Goal: Task Accomplishment & Management: Complete application form

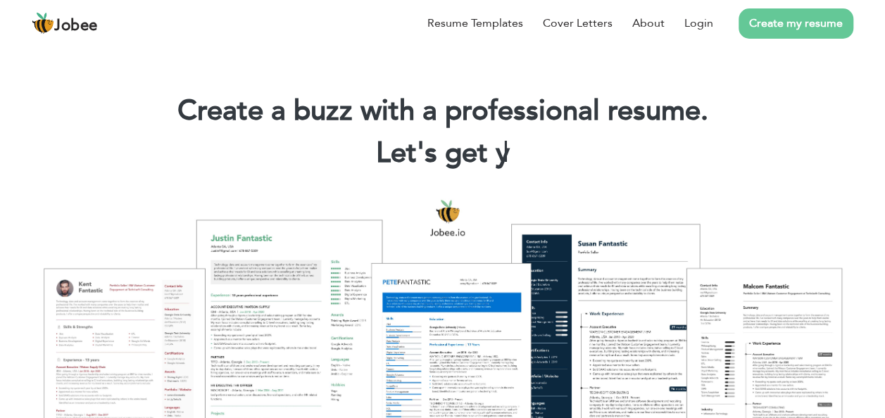
click at [713, 23] on link "Create my resume" at bounding box center [796, 23] width 115 height 30
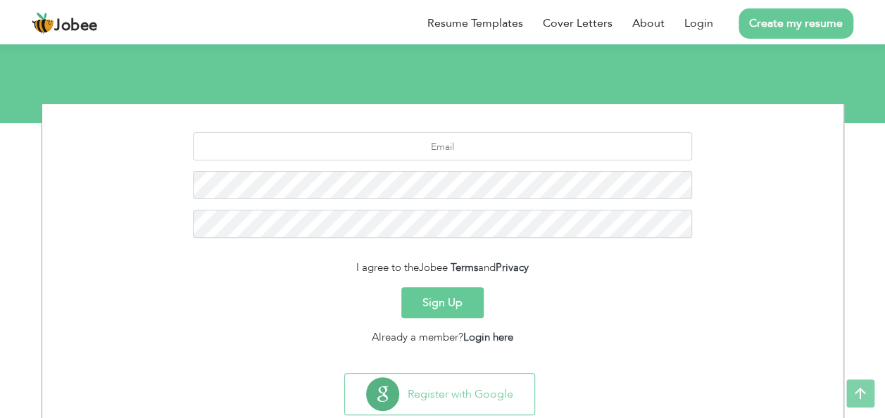
scroll to position [166, 0]
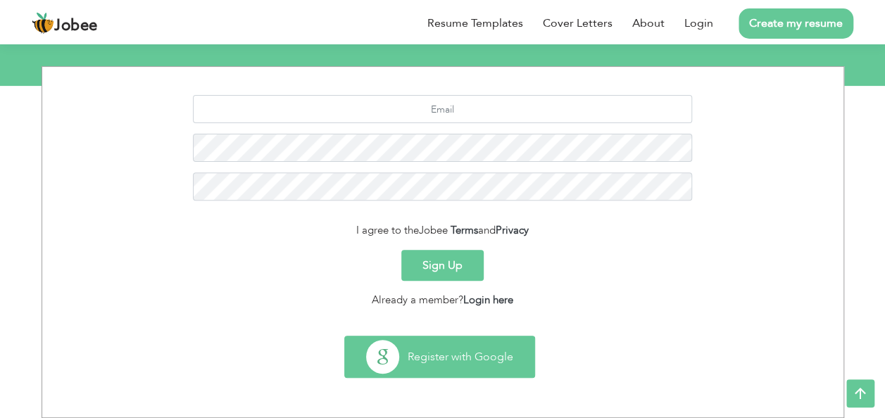
click at [448, 349] on button "Register with Google" at bounding box center [439, 357] width 189 height 41
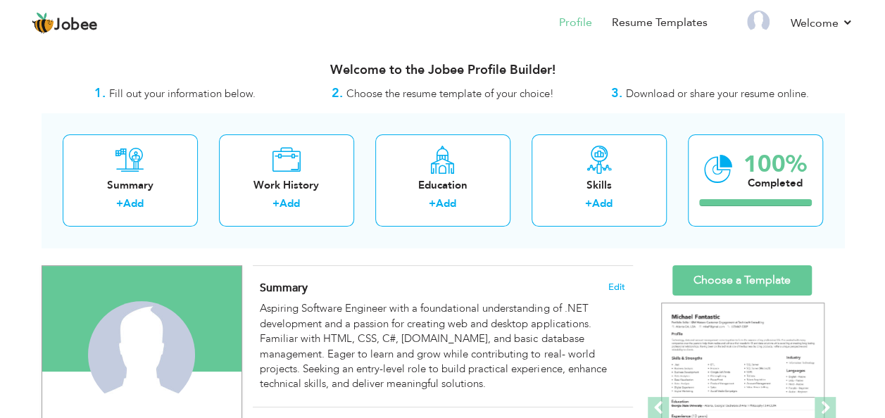
click at [680, 96] on span "Download or share your resume online." at bounding box center [717, 94] width 183 height 14
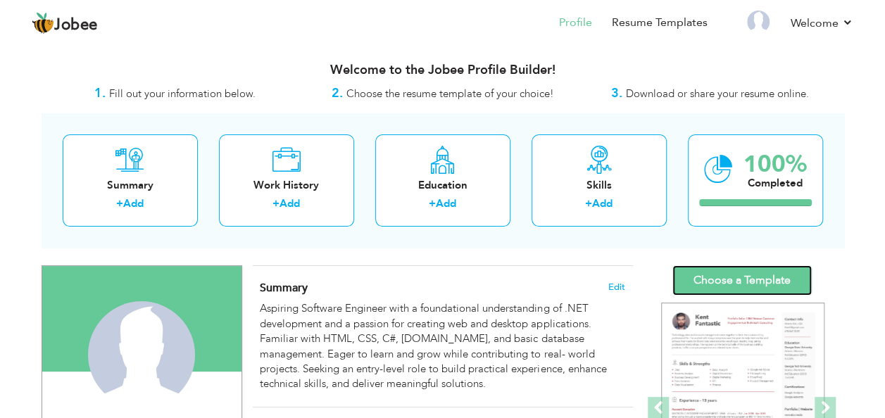
click at [792, 271] on link "Choose a Template" at bounding box center [742, 281] width 139 height 30
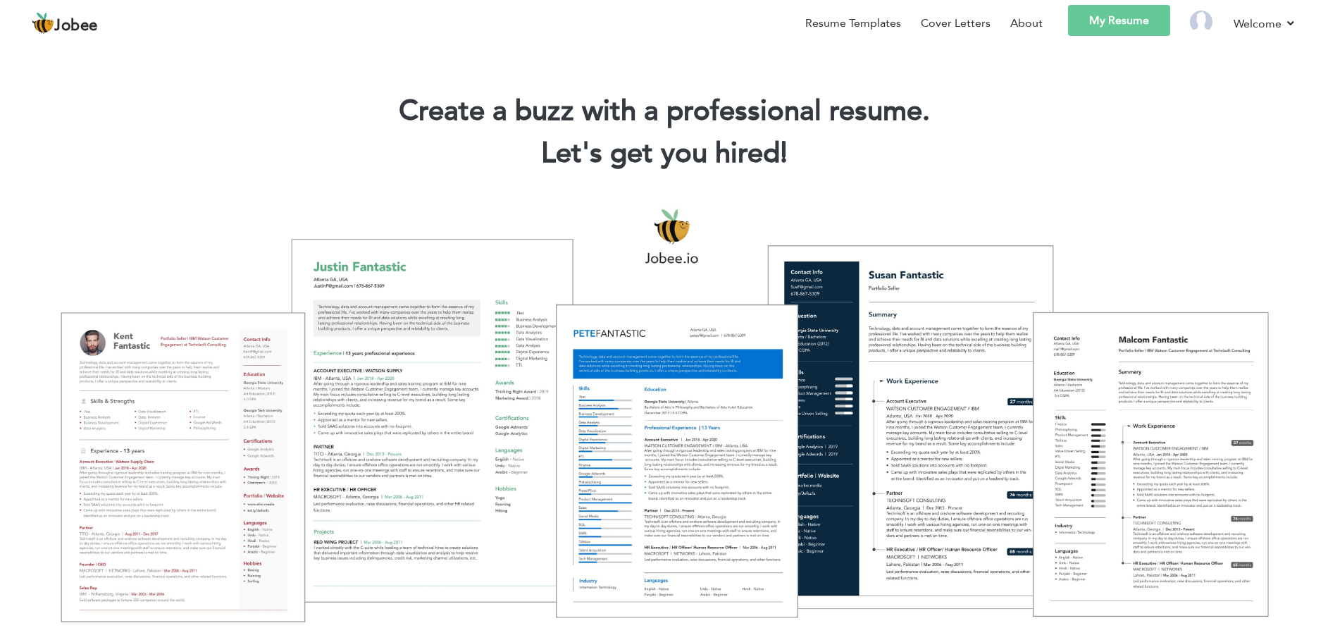
click at [1152, 11] on link "My Resume" at bounding box center [1119, 20] width 102 height 31
click at [874, 25] on link "Resume Templates" at bounding box center [853, 23] width 96 height 17
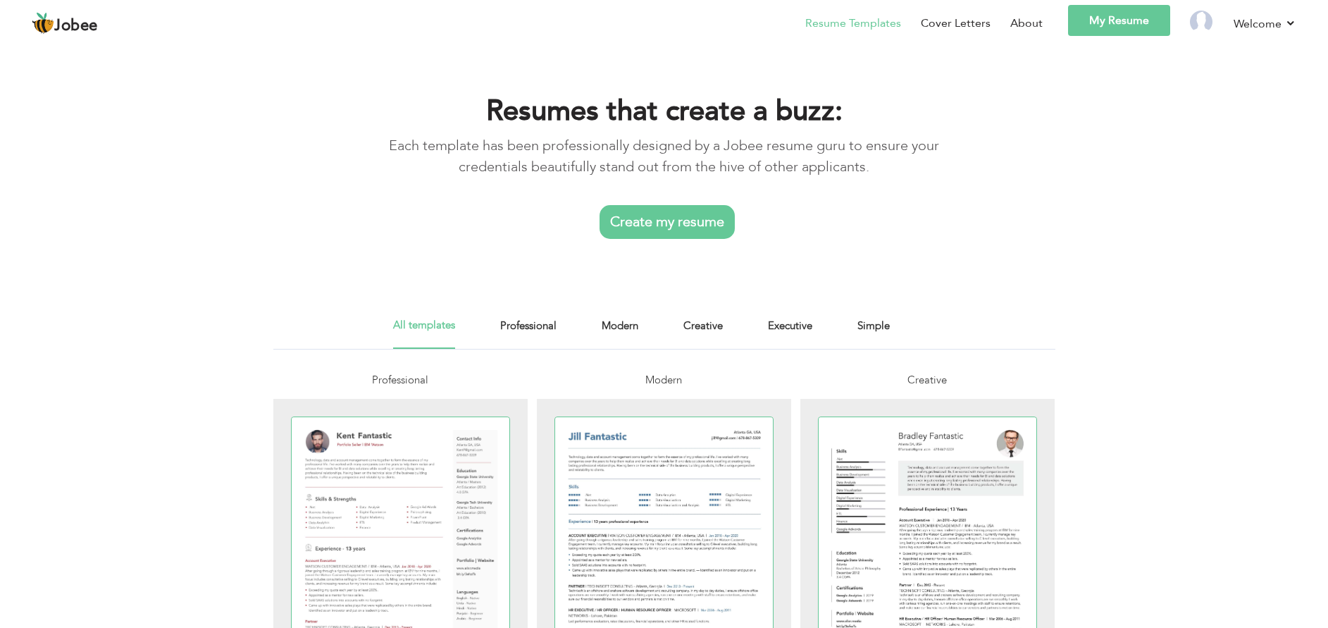
click at [1136, 28] on link "My Resume" at bounding box center [1119, 20] width 102 height 31
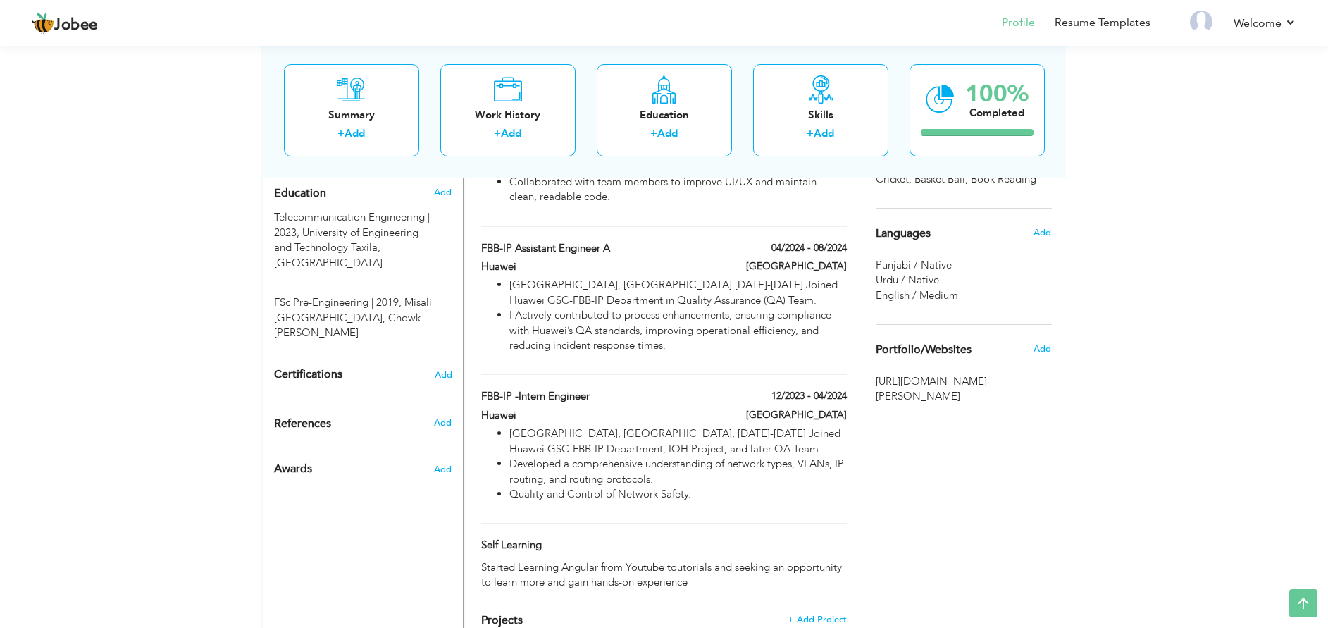
scroll to position [583, 0]
click at [595, 389] on span at bounding box center [595, 394] width 11 height 11
type input "FBB-IP -Intern Engineer"
type input "Huawei"
type input "12/2023"
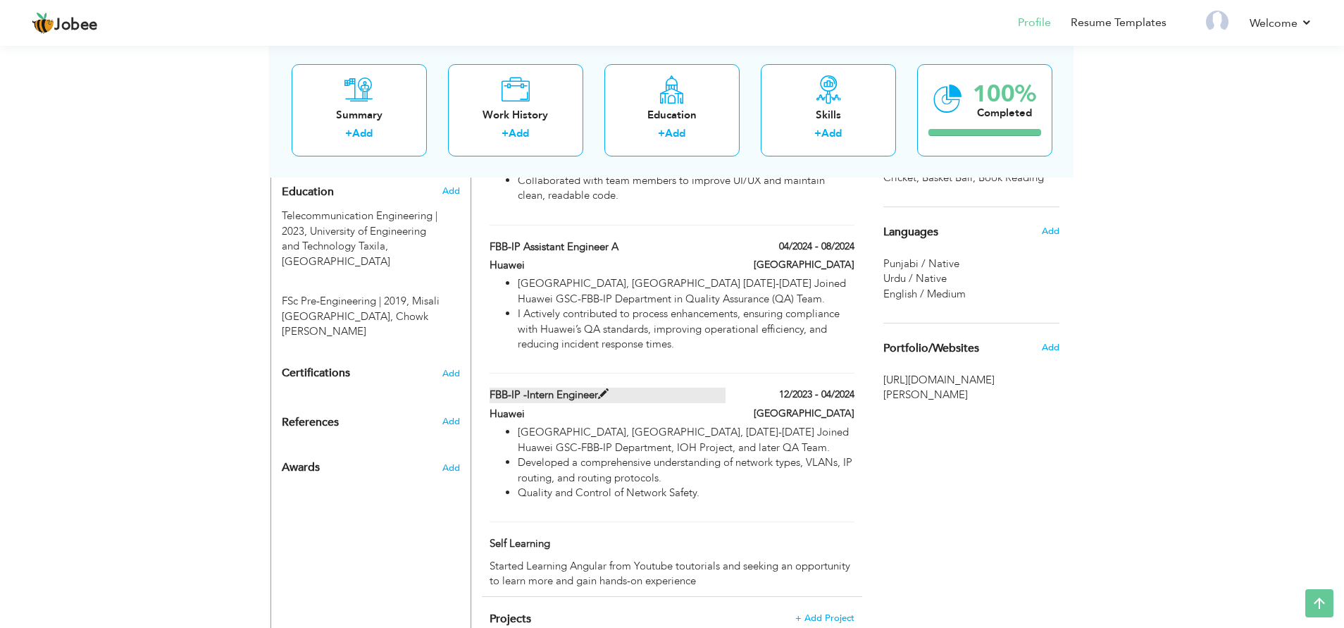
type input "04/2024"
type input "[GEOGRAPHIC_DATA]"
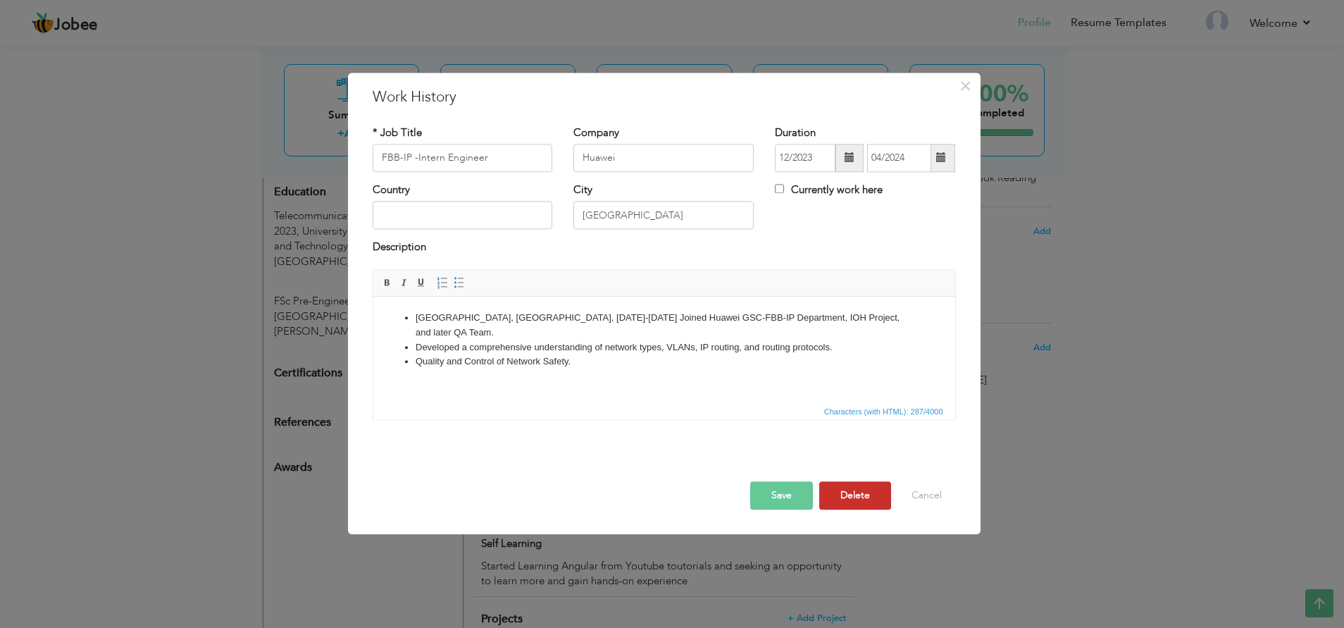
click at [876, 497] on button "Delete" at bounding box center [855, 495] width 72 height 28
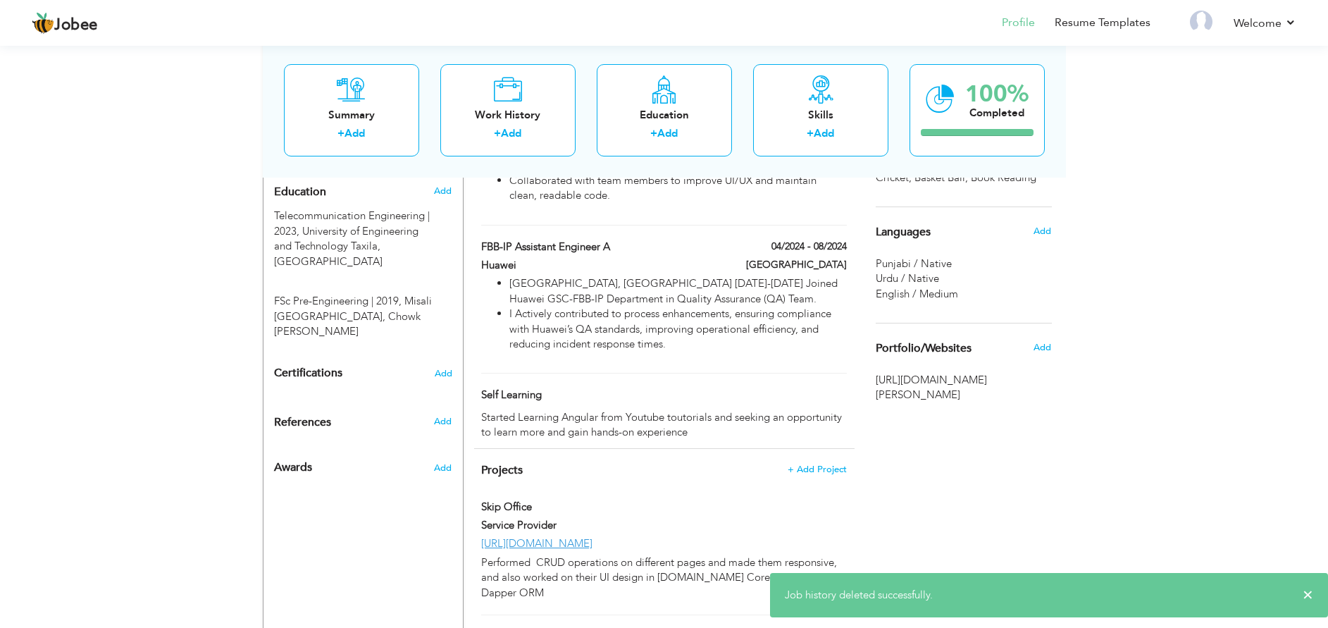
click at [876, 497] on div "Choose a Template ‹" at bounding box center [965, 262] width 201 height 1161
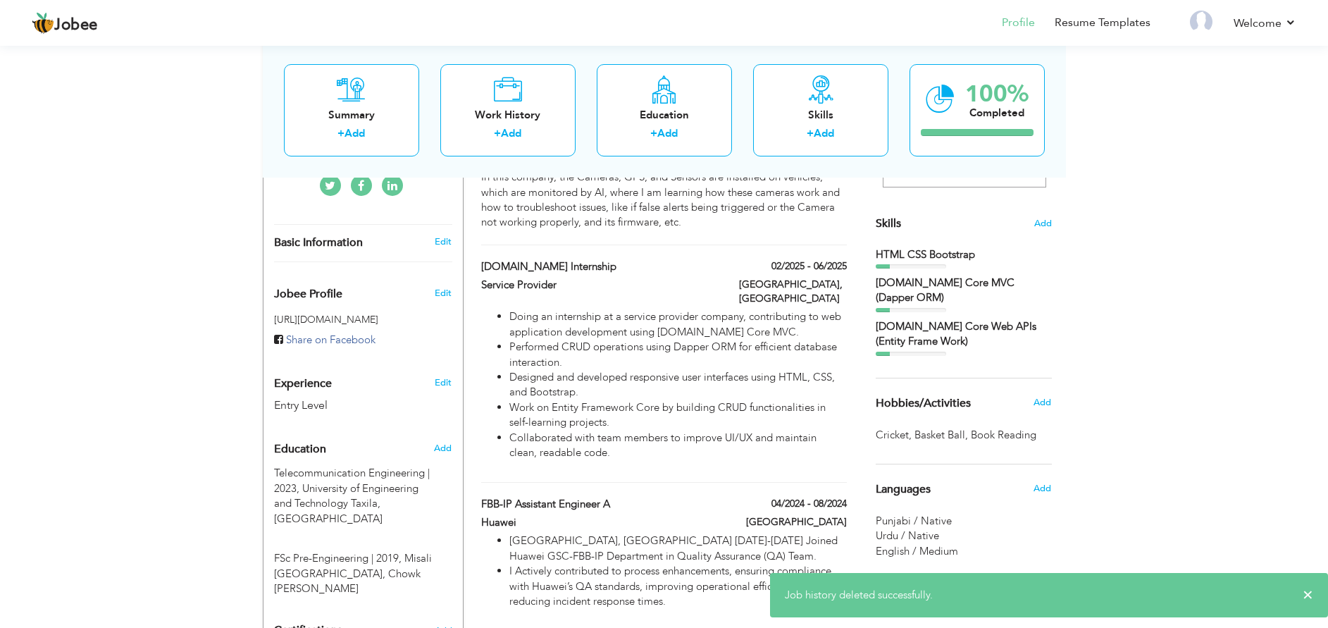
scroll to position [325, 0]
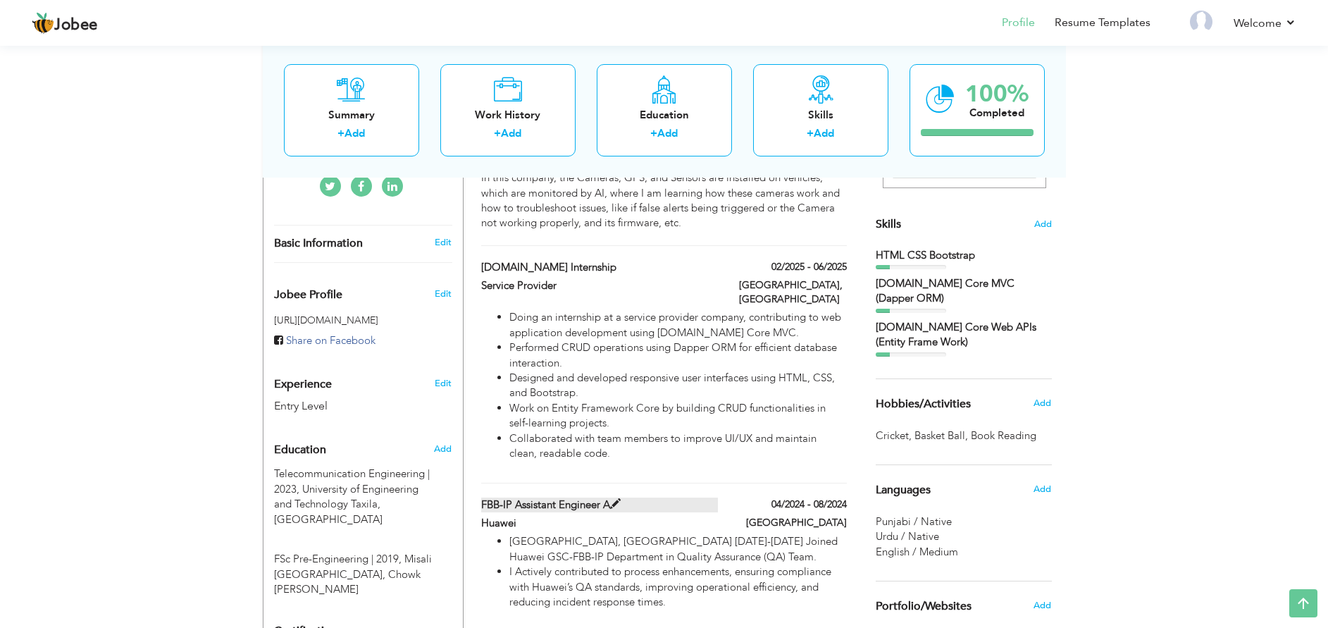
click at [620, 499] on span at bounding box center [615, 504] width 11 height 11
type input "FBB-IP Assistant Engineer A"
type input "04/2024"
type input "08/2024"
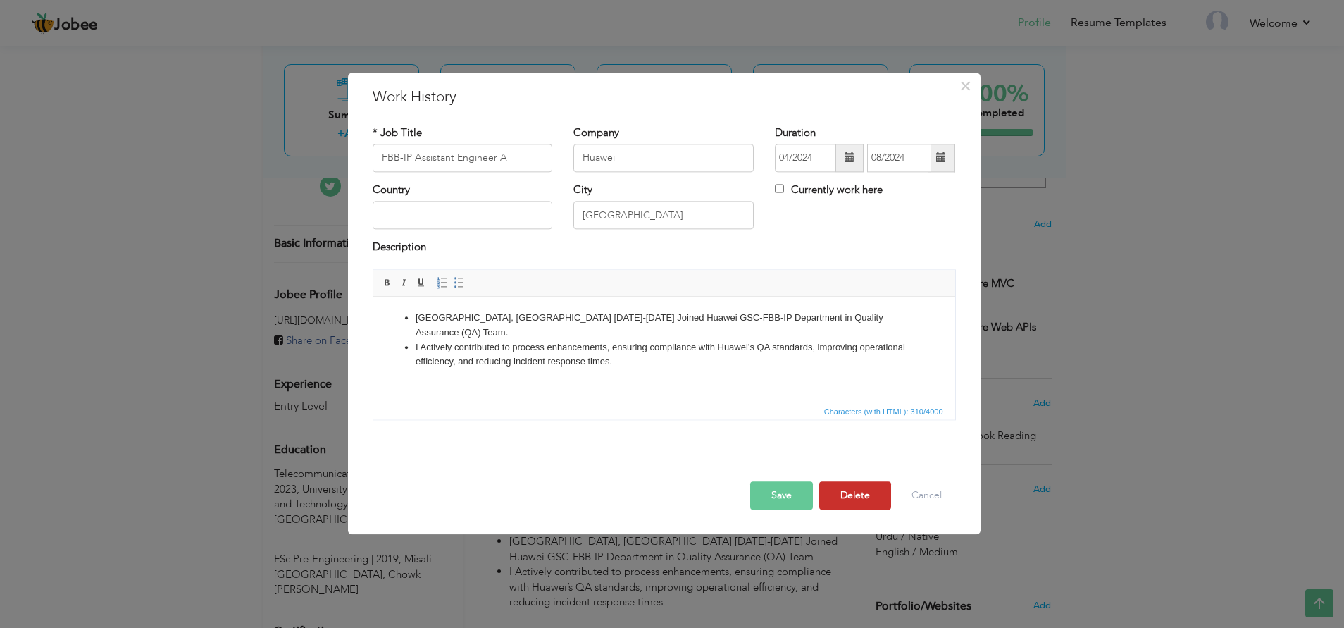
click at [842, 494] on button "Delete" at bounding box center [855, 495] width 72 height 28
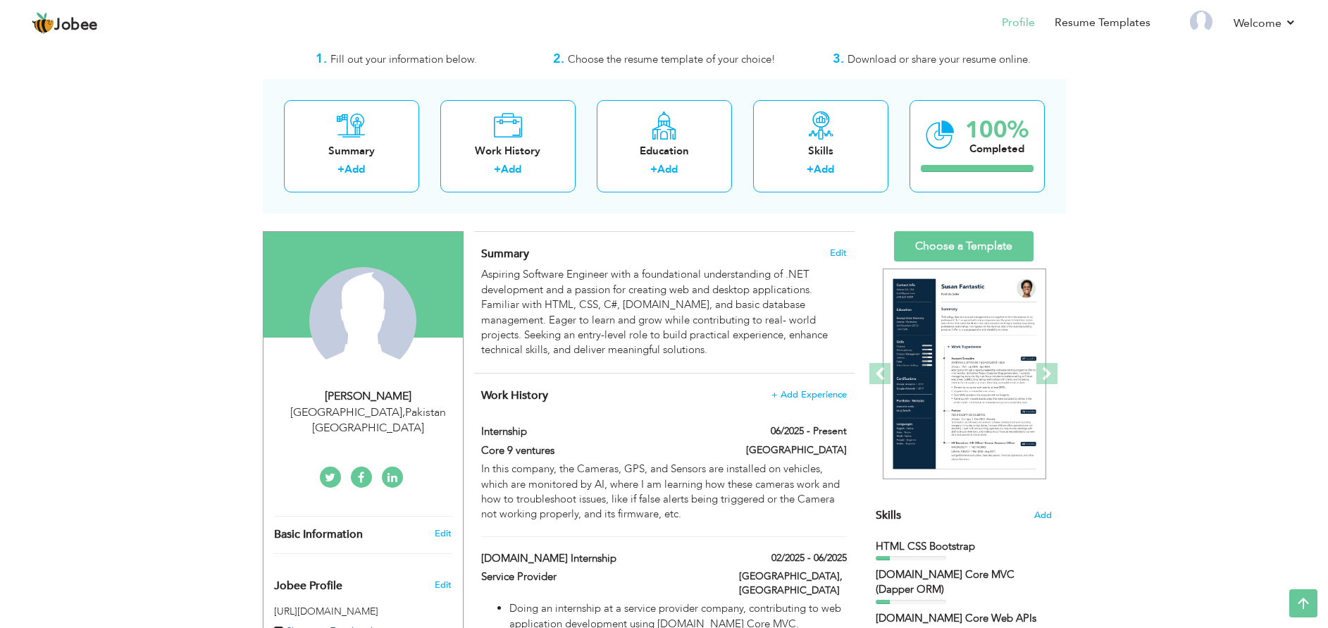
scroll to position [0, 0]
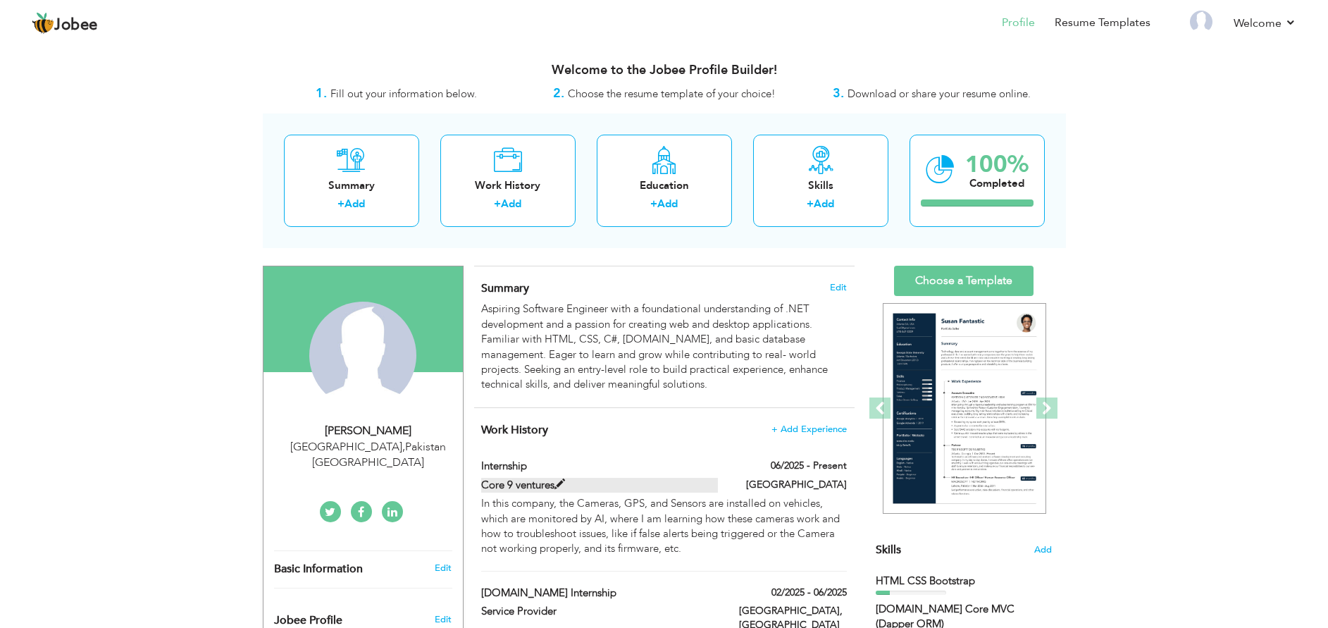
click at [559, 485] on span at bounding box center [559, 484] width 11 height 11
type input "Internship"
type input "Core 9 ventures"
type input "06/2025"
type input "[GEOGRAPHIC_DATA]"
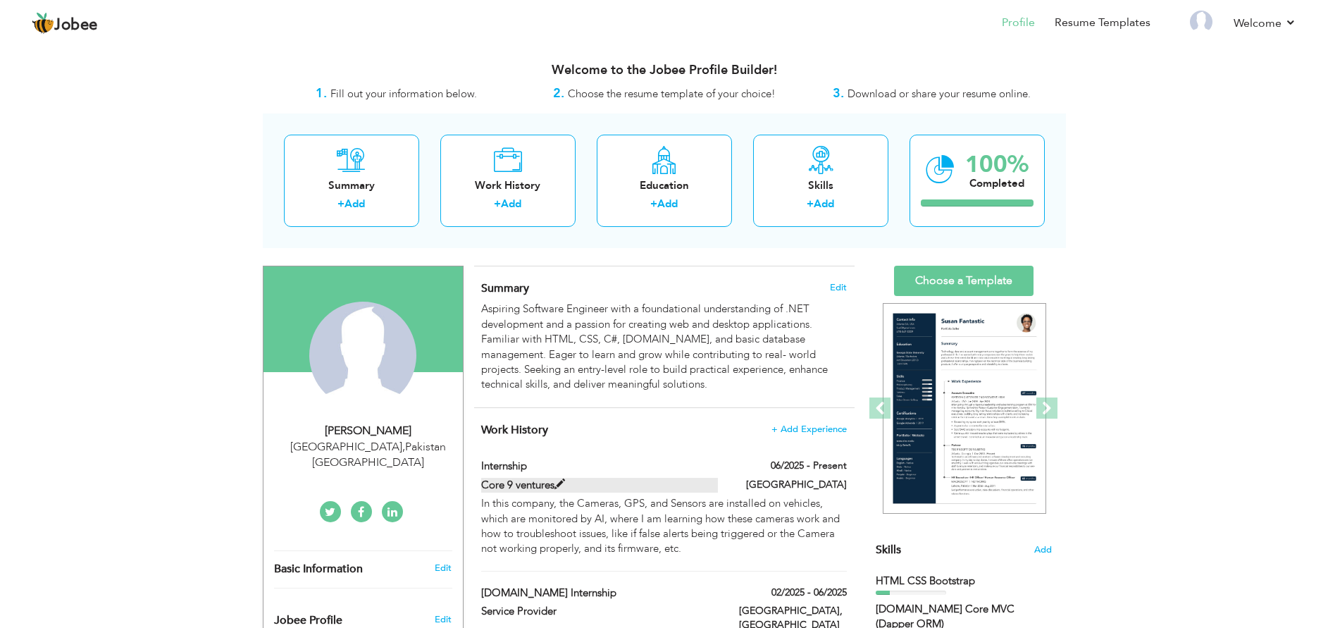
checkbox input "true"
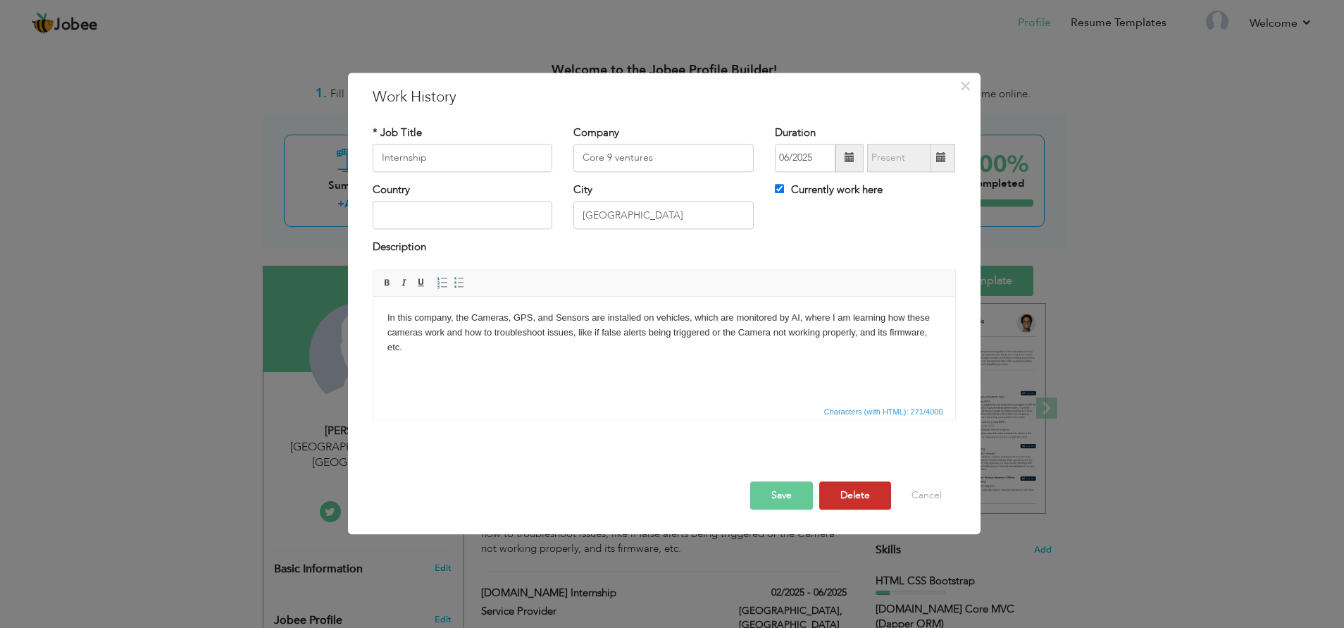
click at [869, 493] on button "Delete" at bounding box center [855, 495] width 72 height 28
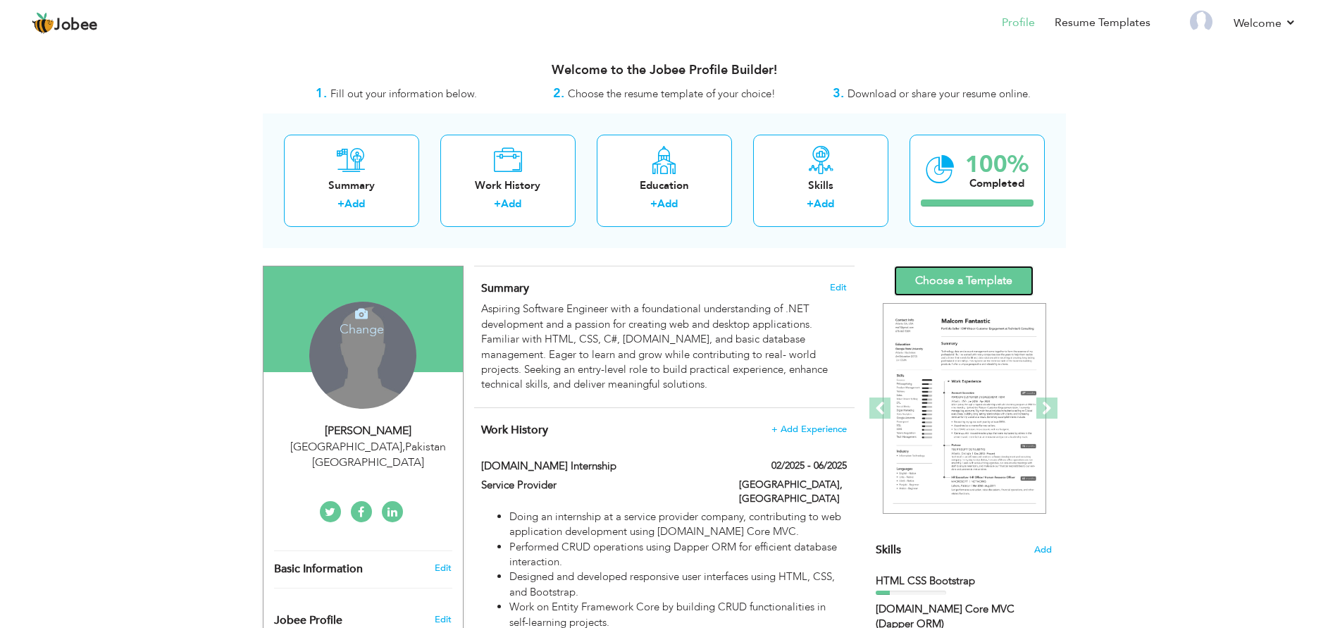
click at [967, 283] on link "Choose a Template" at bounding box center [963, 281] width 139 height 30
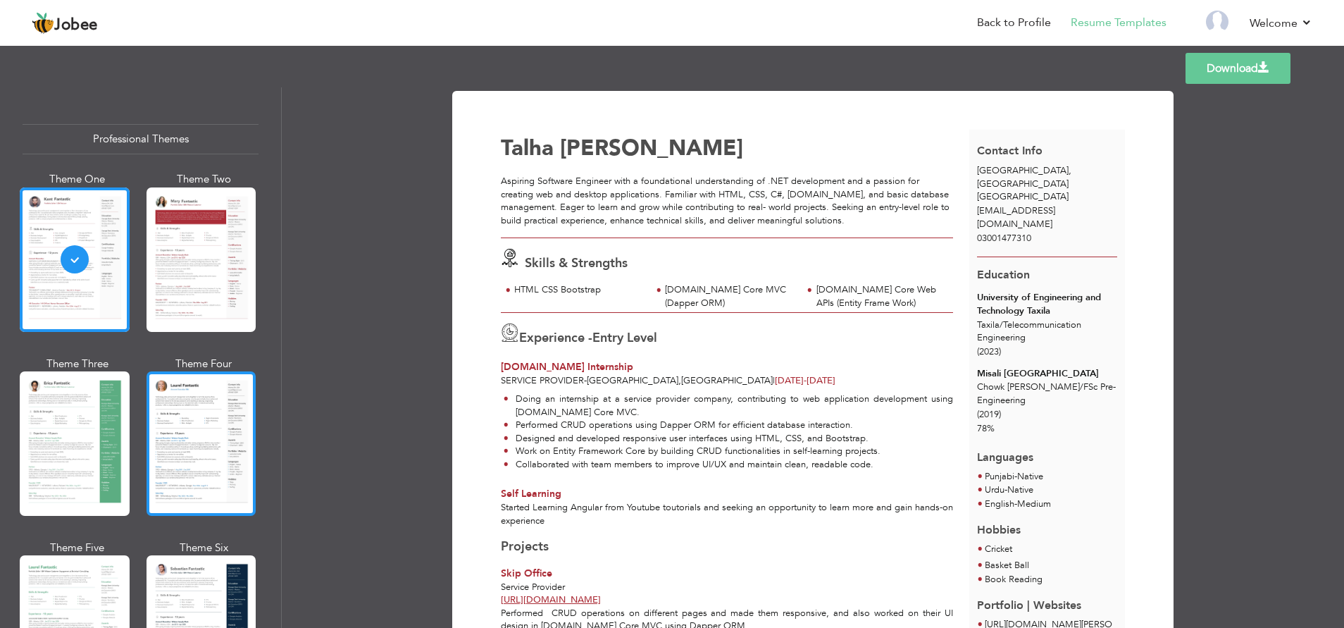
click at [192, 418] on div at bounding box center [201, 443] width 110 height 144
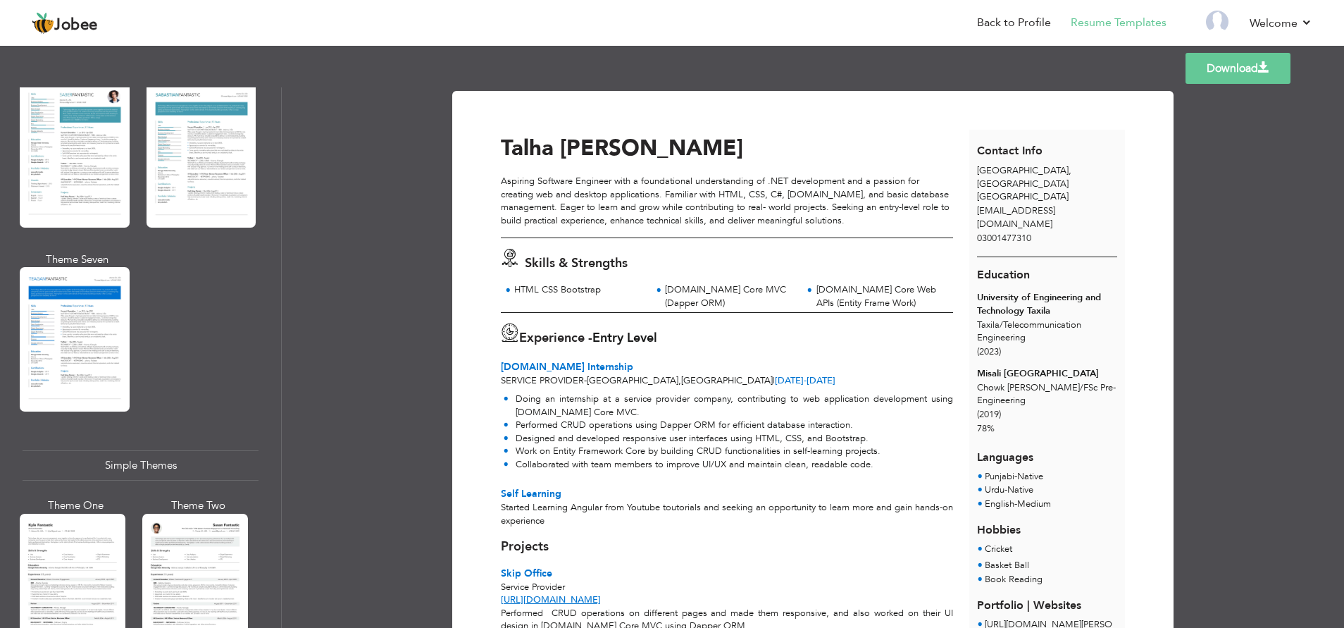
scroll to position [2147, 0]
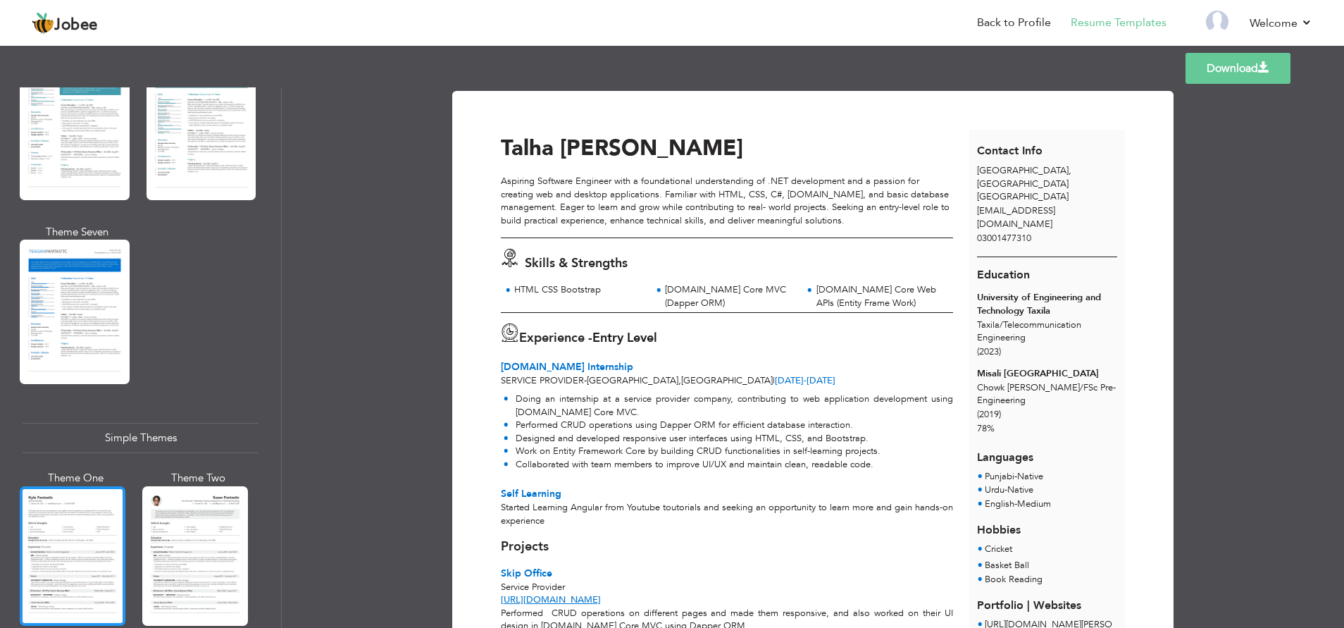
click at [69, 541] on div at bounding box center [73, 555] width 106 height 139
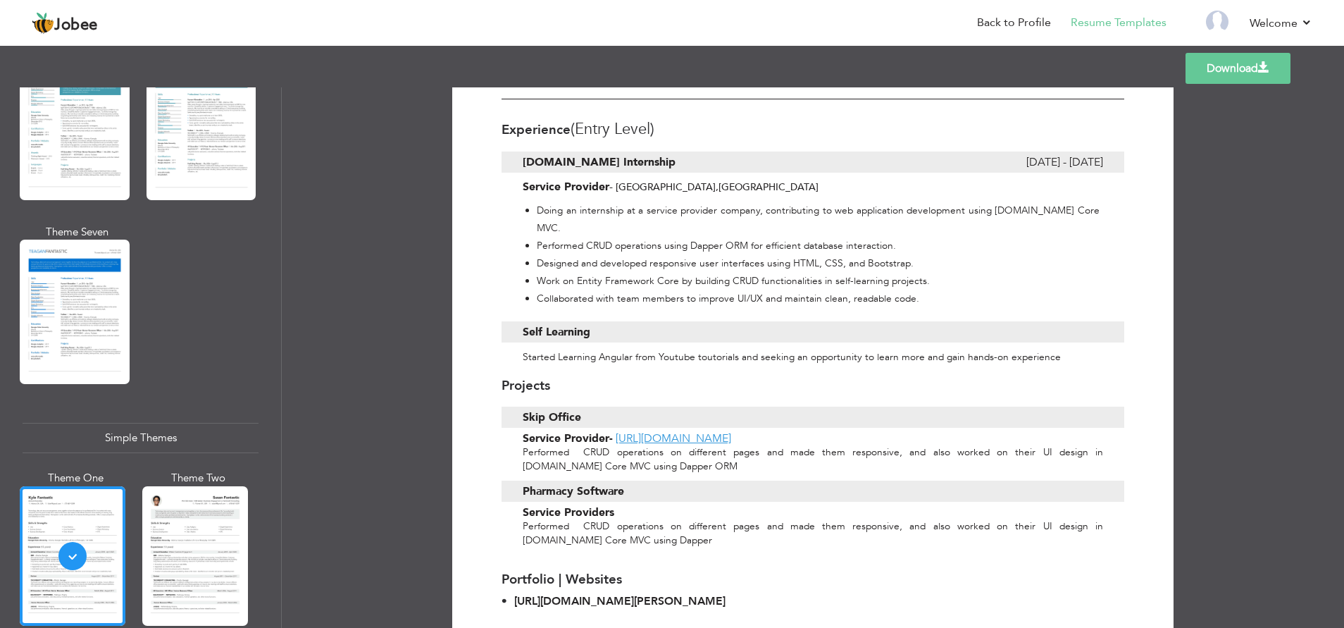
scroll to position [0, 0]
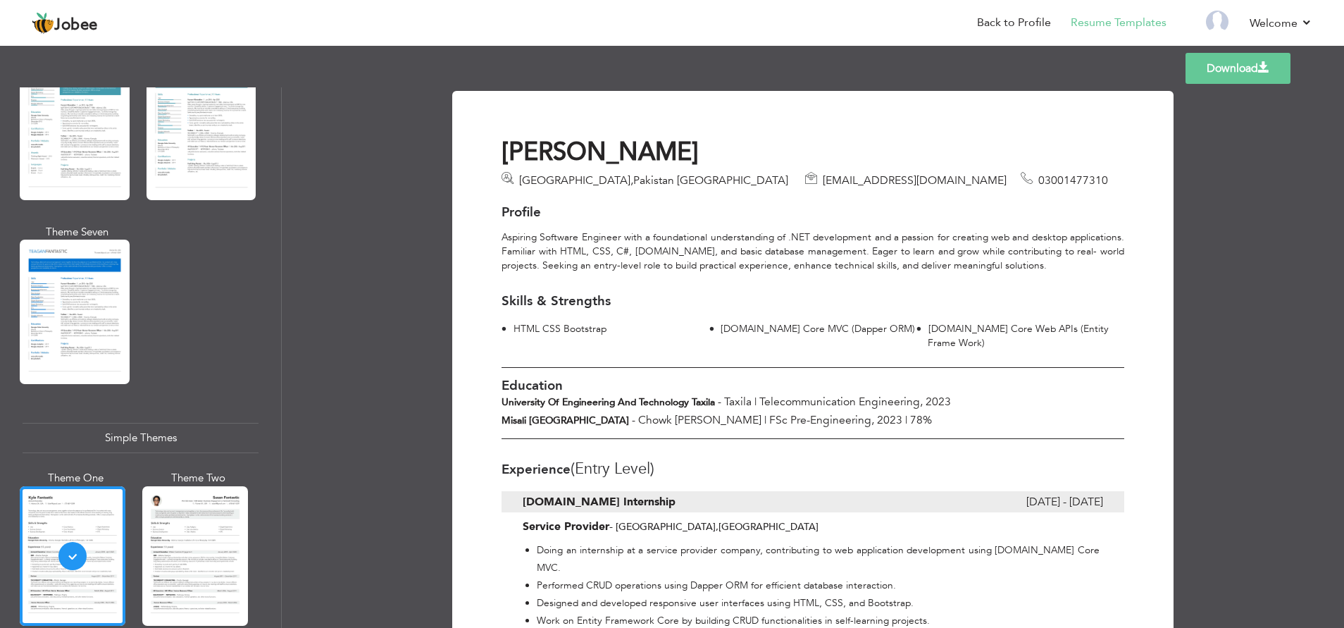
click at [1252, 70] on link "Download" at bounding box center [1237, 68] width 105 height 31
